Goal: Task Accomplishment & Management: Manage account settings

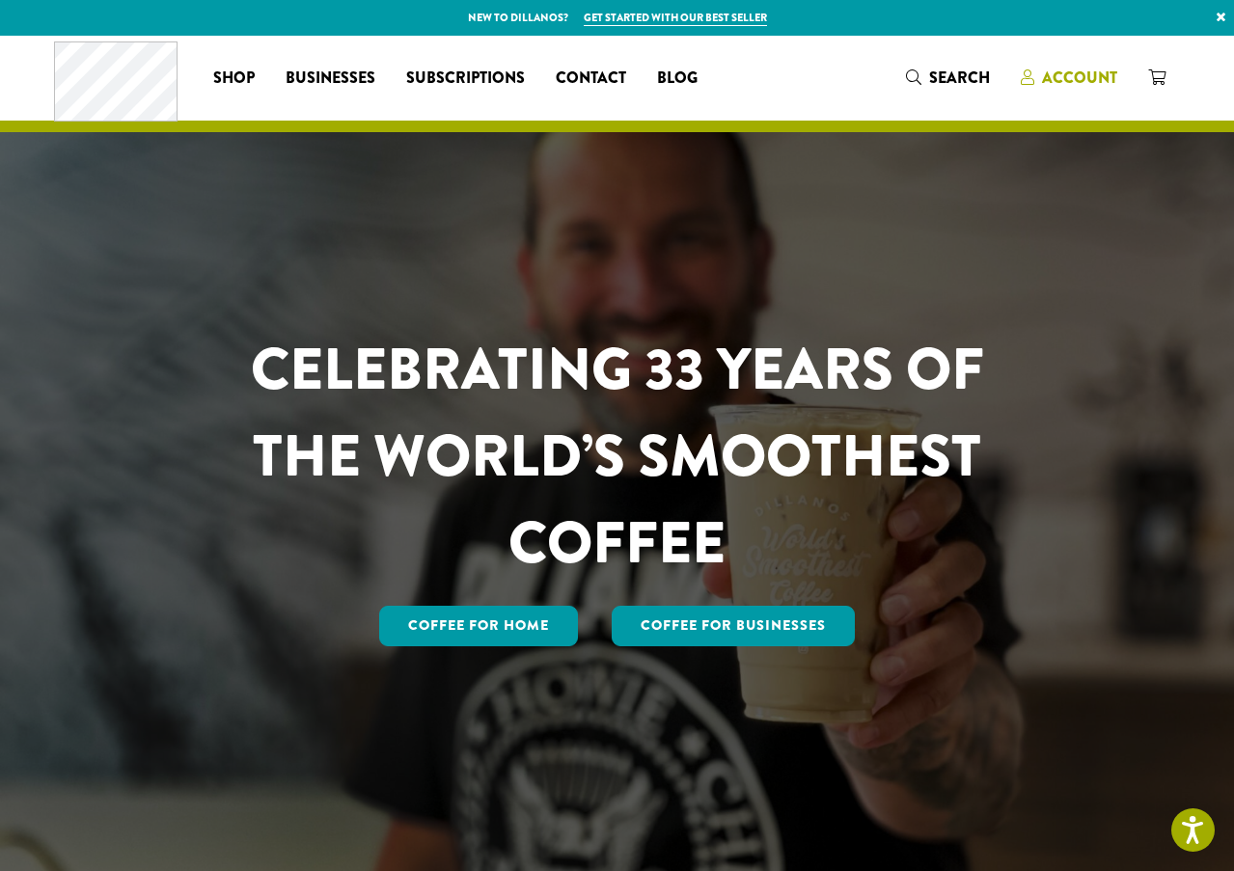
click at [1071, 77] on span "Account" at bounding box center [1079, 78] width 75 height 22
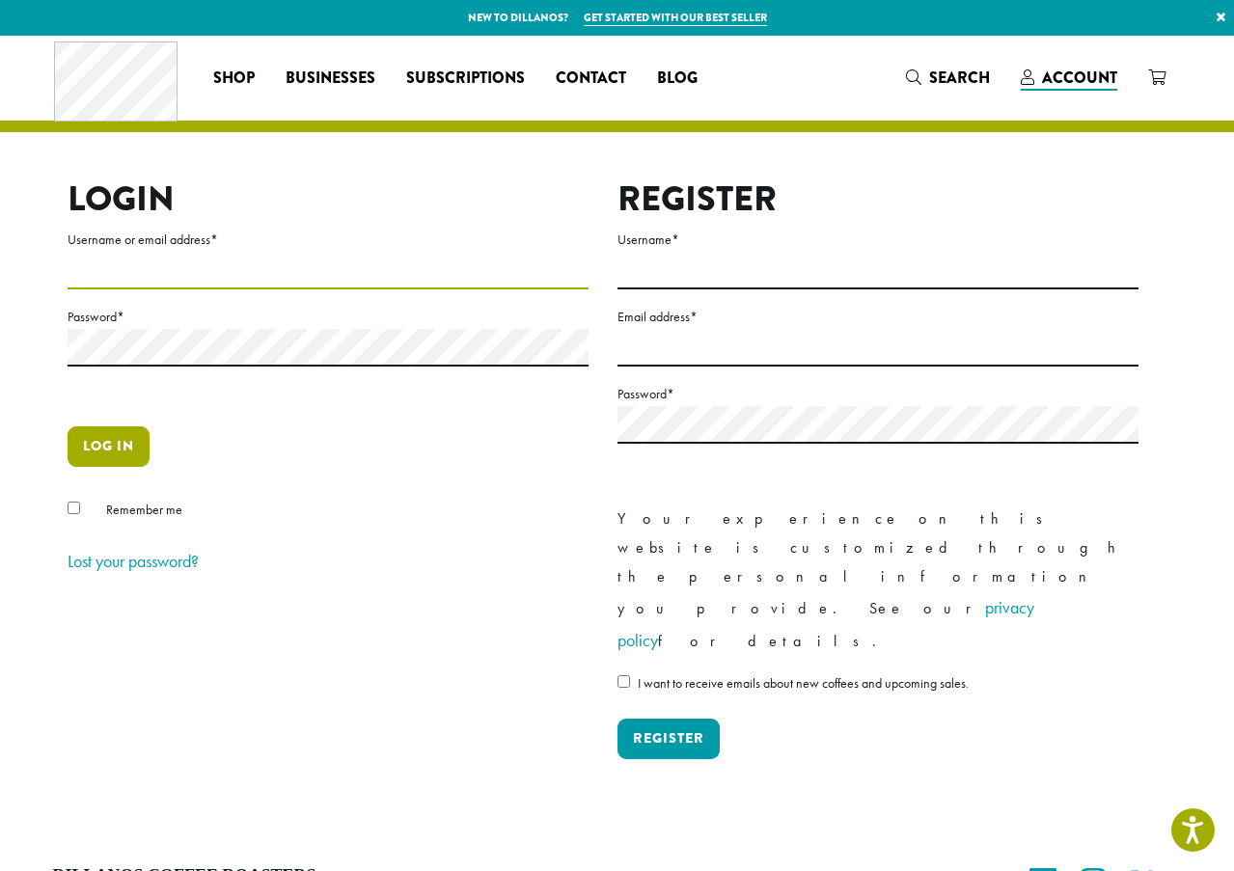
type input "**********"
click at [105, 451] on button "Log in" at bounding box center [109, 446] width 82 height 41
